Goal: Transaction & Acquisition: Purchase product/service

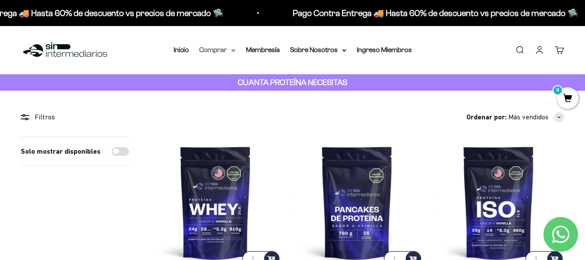
click at [223, 46] on summary "Comprar" at bounding box center [217, 49] width 36 height 11
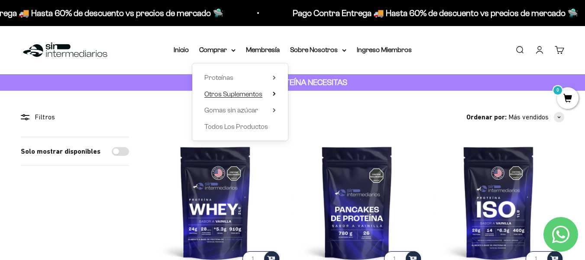
click at [247, 91] on span "Otros Suplementos" at bounding box center [234, 93] width 58 height 7
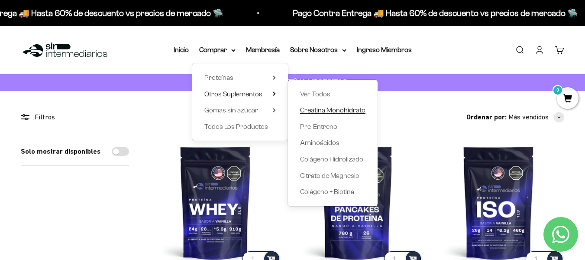
click at [315, 114] on span "Creatina Monohidrato" at bounding box center [332, 109] width 65 height 7
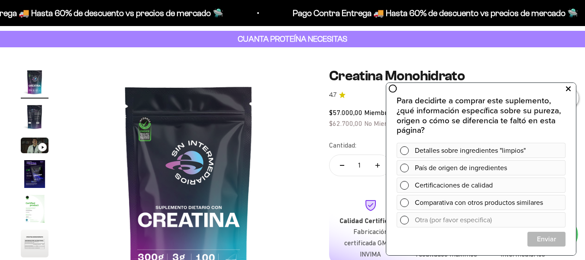
click at [566, 88] on icon at bounding box center [568, 88] width 5 height 11
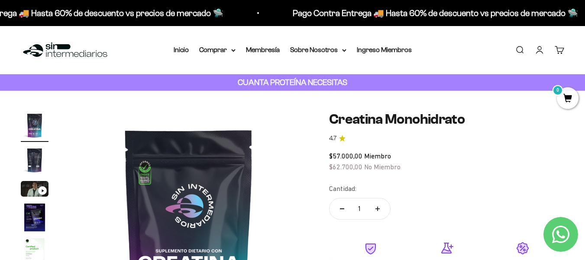
click at [341, 139] on icon "4.7 de 5.0 estrellas" at bounding box center [342, 138] width 6 height 6
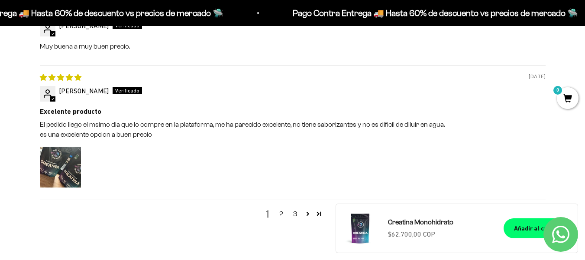
scroll to position [1040, 0]
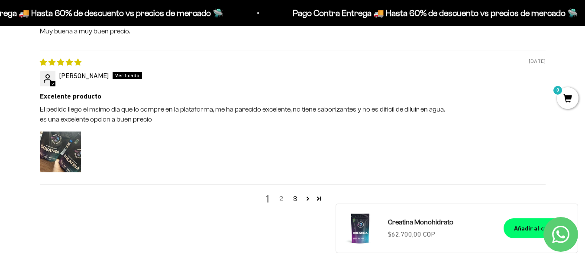
click at [281, 200] on link "2" at bounding box center [282, 198] width 14 height 10
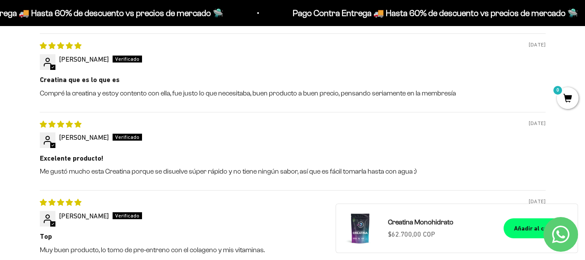
scroll to position [1033, 0]
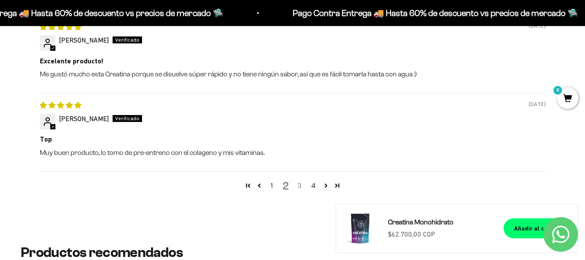
click at [298, 186] on link "3" at bounding box center [300, 185] width 14 height 10
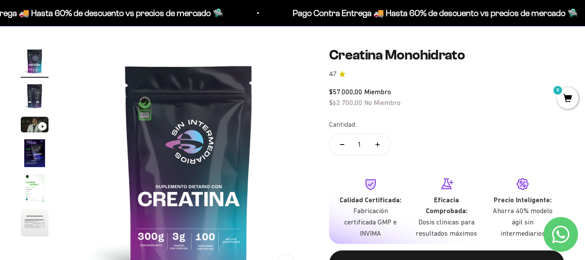
scroll to position [0, 0]
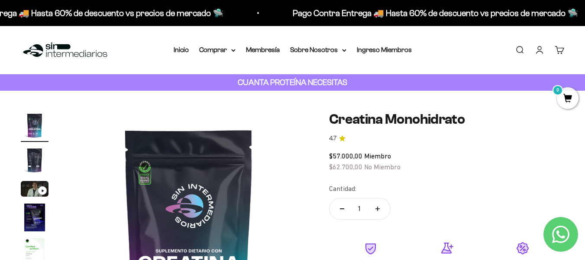
click at [542, 49] on link "Iniciar sesión" at bounding box center [540, 50] width 10 height 10
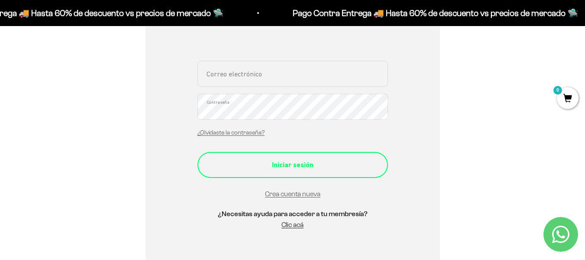
scroll to position [217, 0]
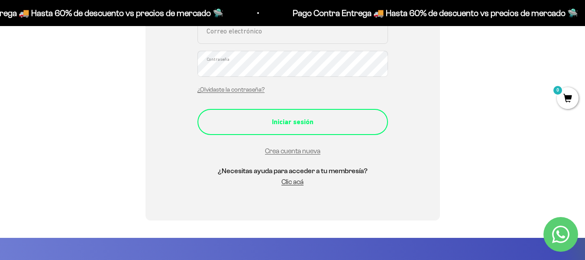
type input "guillomp92@gmail.com"
click at [304, 125] on div "Iniciar sesión" at bounding box center [293, 121] width 156 height 11
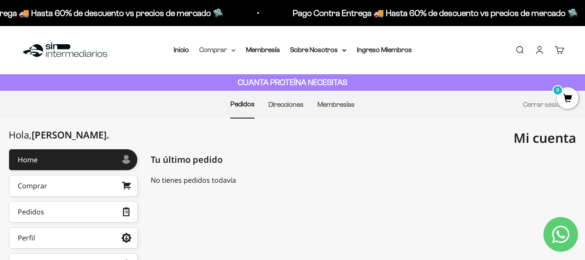
click at [222, 50] on summary "Comprar" at bounding box center [217, 49] width 36 height 11
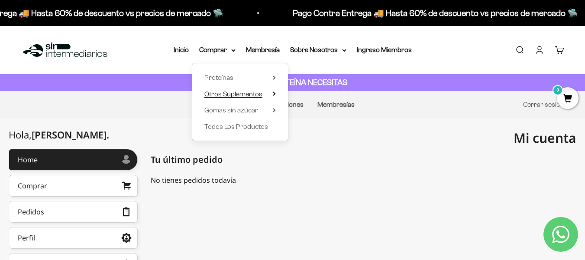
click at [257, 90] on span "Otros Suplementos" at bounding box center [234, 93] width 58 height 7
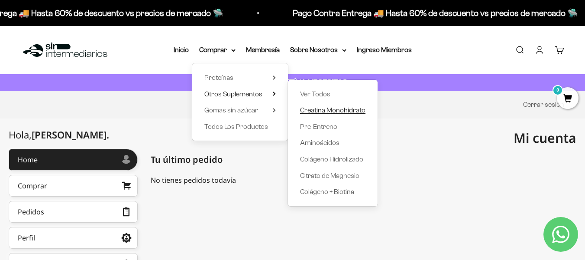
click at [318, 108] on span "Creatina Monohidrato" at bounding box center [332, 109] width 65 height 7
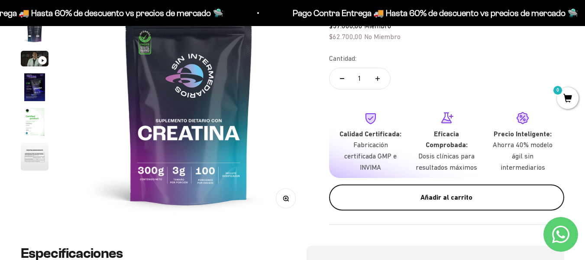
click at [459, 195] on div "Añadir al carrito" at bounding box center [447, 197] width 201 height 11
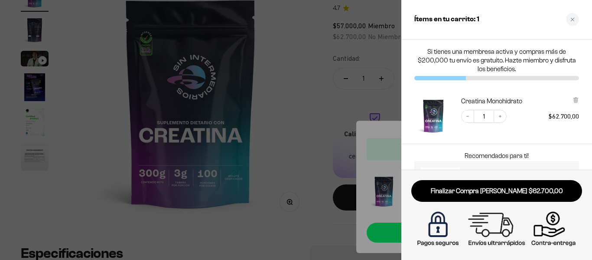
click at [300, 156] on div at bounding box center [296, 130] width 592 height 260
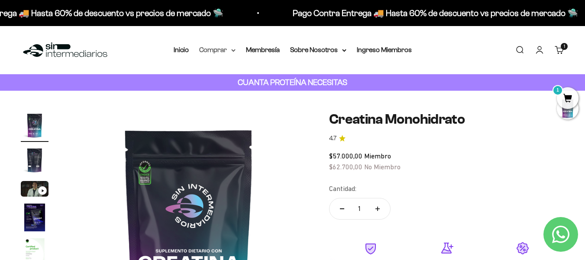
click at [223, 49] on summary "Comprar" at bounding box center [217, 49] width 36 height 11
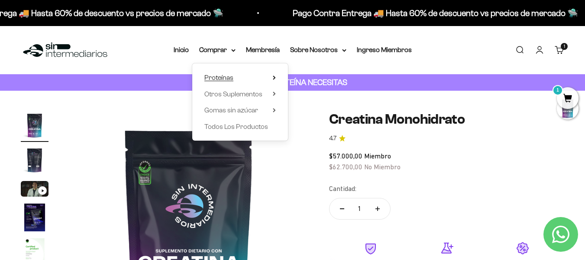
click at [234, 76] on summary "Proteínas" at bounding box center [240, 77] width 71 height 11
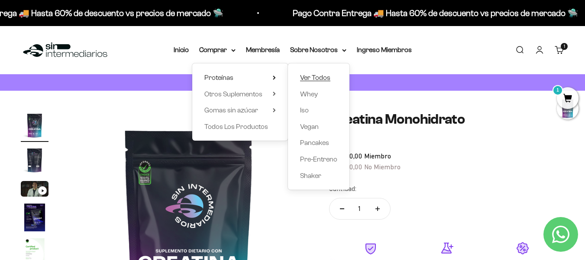
click at [320, 80] on span "Ver Todos" at bounding box center [315, 77] width 30 height 7
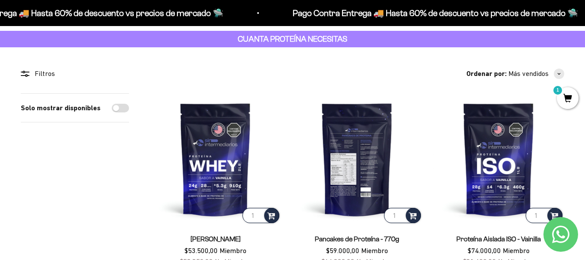
scroll to position [130, 0]
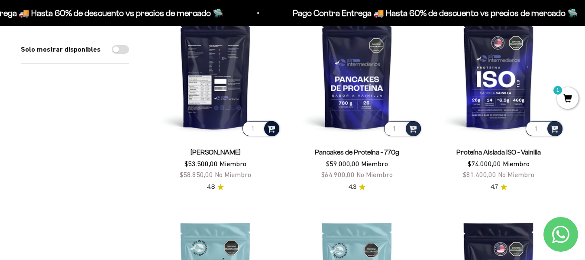
click at [271, 128] on span at bounding box center [271, 128] width 8 height 10
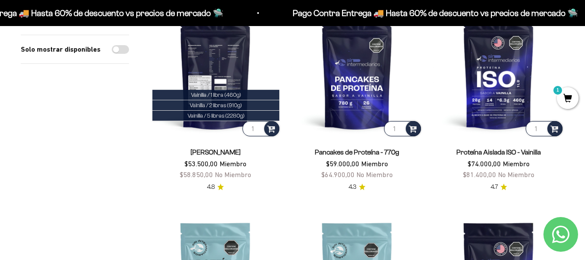
click at [221, 55] on img at bounding box center [215, 71] width 131 height 131
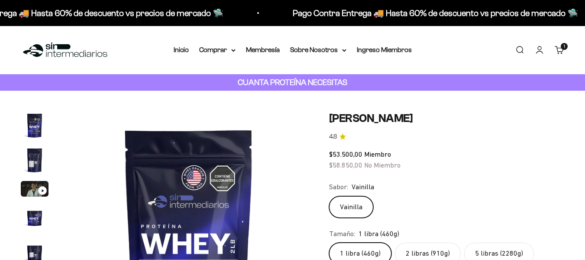
scroll to position [87, 0]
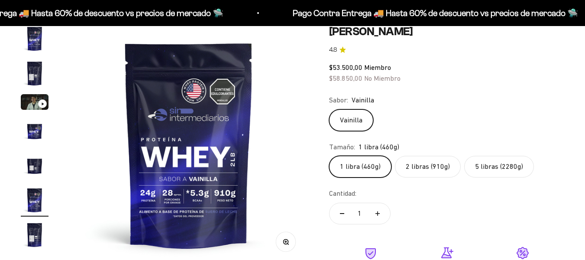
click at [434, 162] on label "2 libras (910g)" at bounding box center [428, 167] width 66 height 22
click at [329, 156] on input "2 libras (910g)" at bounding box center [329, 155] width 0 height 0
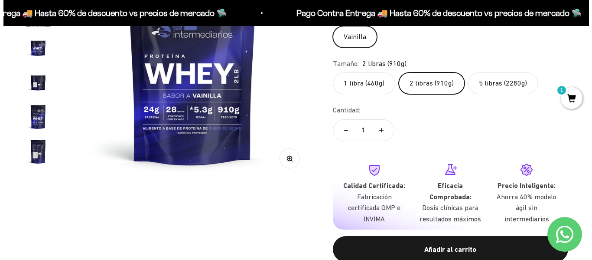
scroll to position [173, 0]
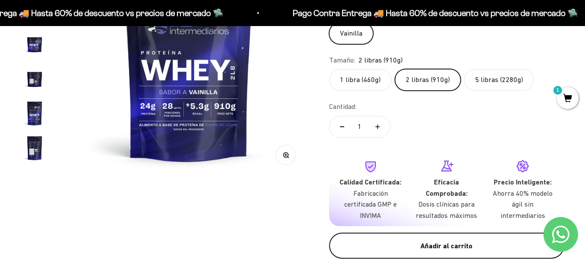
click at [449, 245] on div "Añadir al carrito" at bounding box center [447, 245] width 201 height 11
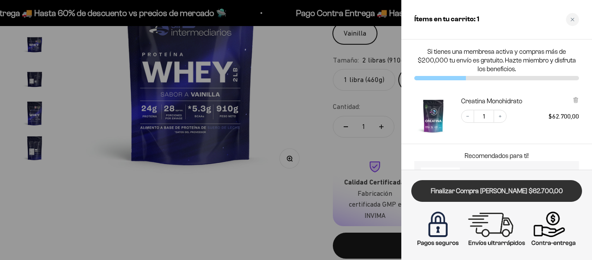
click at [500, 188] on link "Finalizar Compra Segura $62.700,00" at bounding box center [496, 191] width 171 height 22
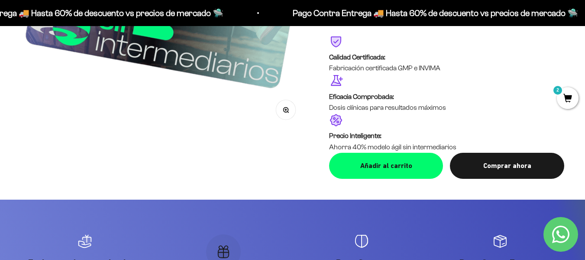
scroll to position [1777, 0]
